Goal: Task Accomplishment & Management: Use online tool/utility

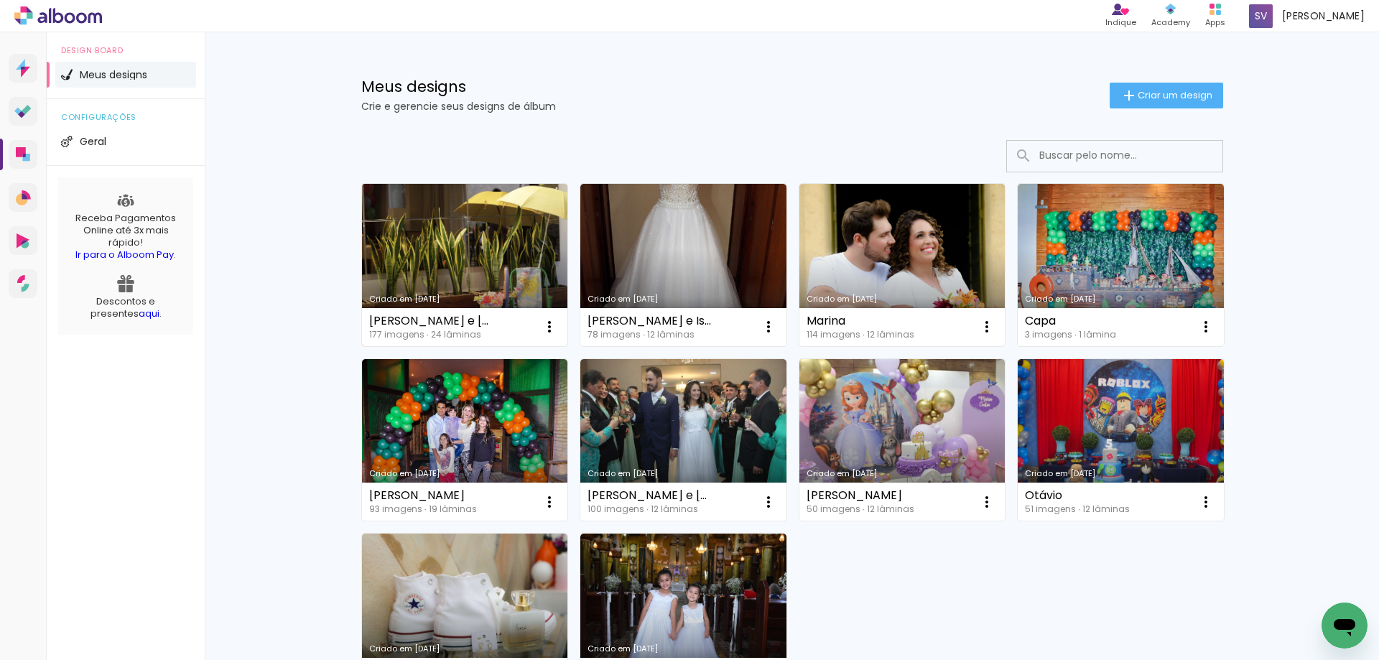
click at [480, 249] on link "Criado em [DATE]" at bounding box center [465, 265] width 206 height 162
click at [473, 266] on link "Criado em [DATE]" at bounding box center [465, 265] width 206 height 162
click at [437, 244] on link "Criado em [DATE]" at bounding box center [465, 265] width 206 height 162
